Goal: Task Accomplishment & Management: Manage account settings

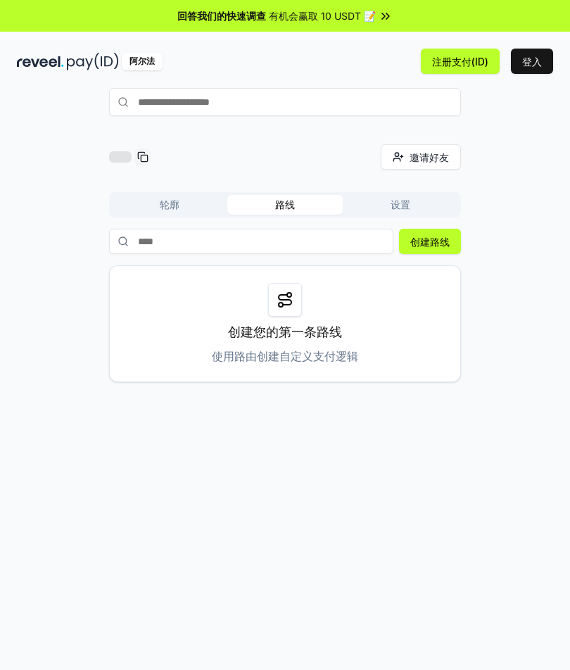
click at [389, 14] on icon at bounding box center [387, 16] width 3 height 6
click at [546, 50] on button "登入" at bounding box center [532, 61] width 42 height 25
